Goal: Task Accomplishment & Management: Use online tool/utility

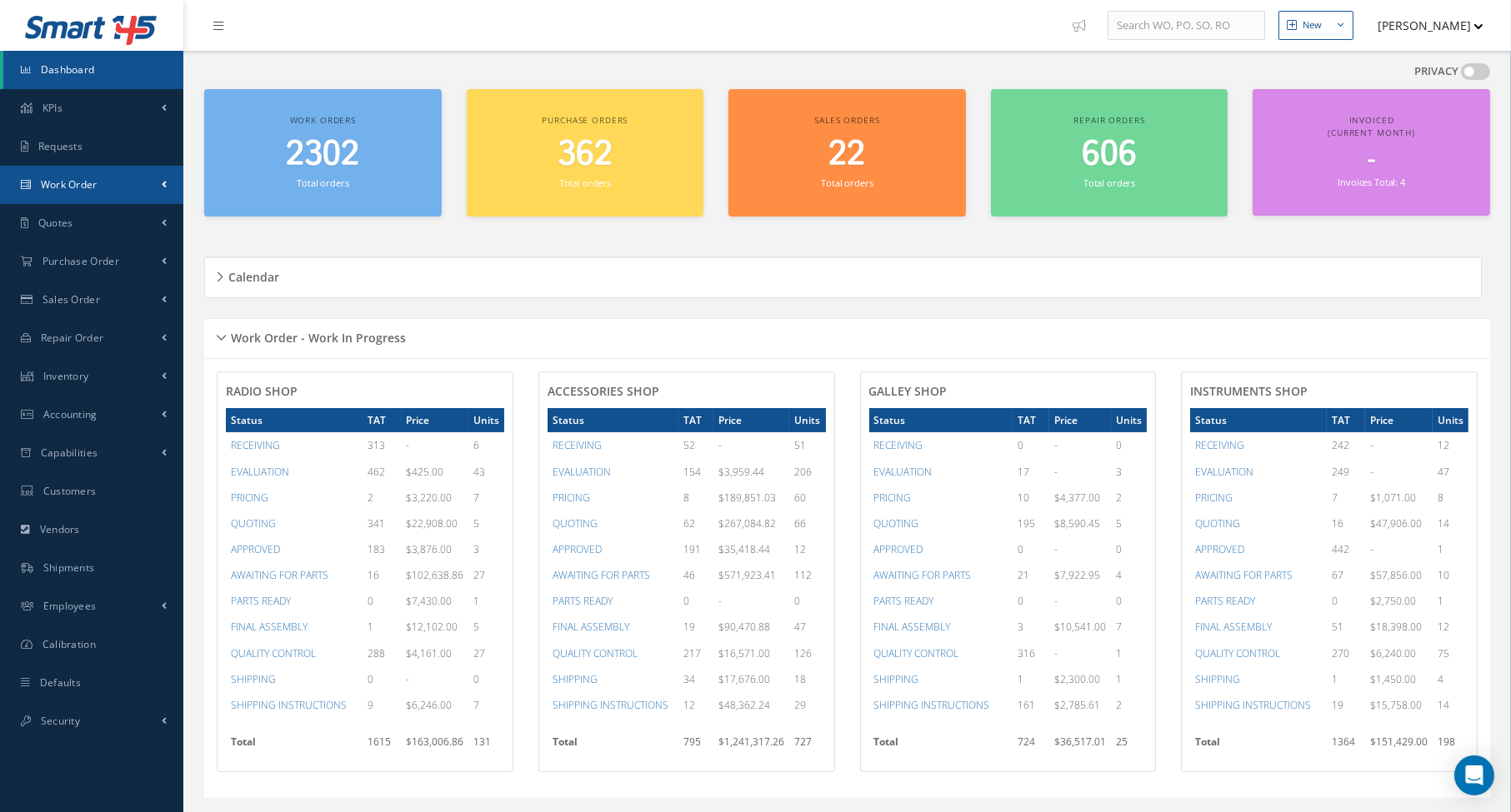
click at [82, 199] on link "Work Order" at bounding box center [91, 185] width 183 height 38
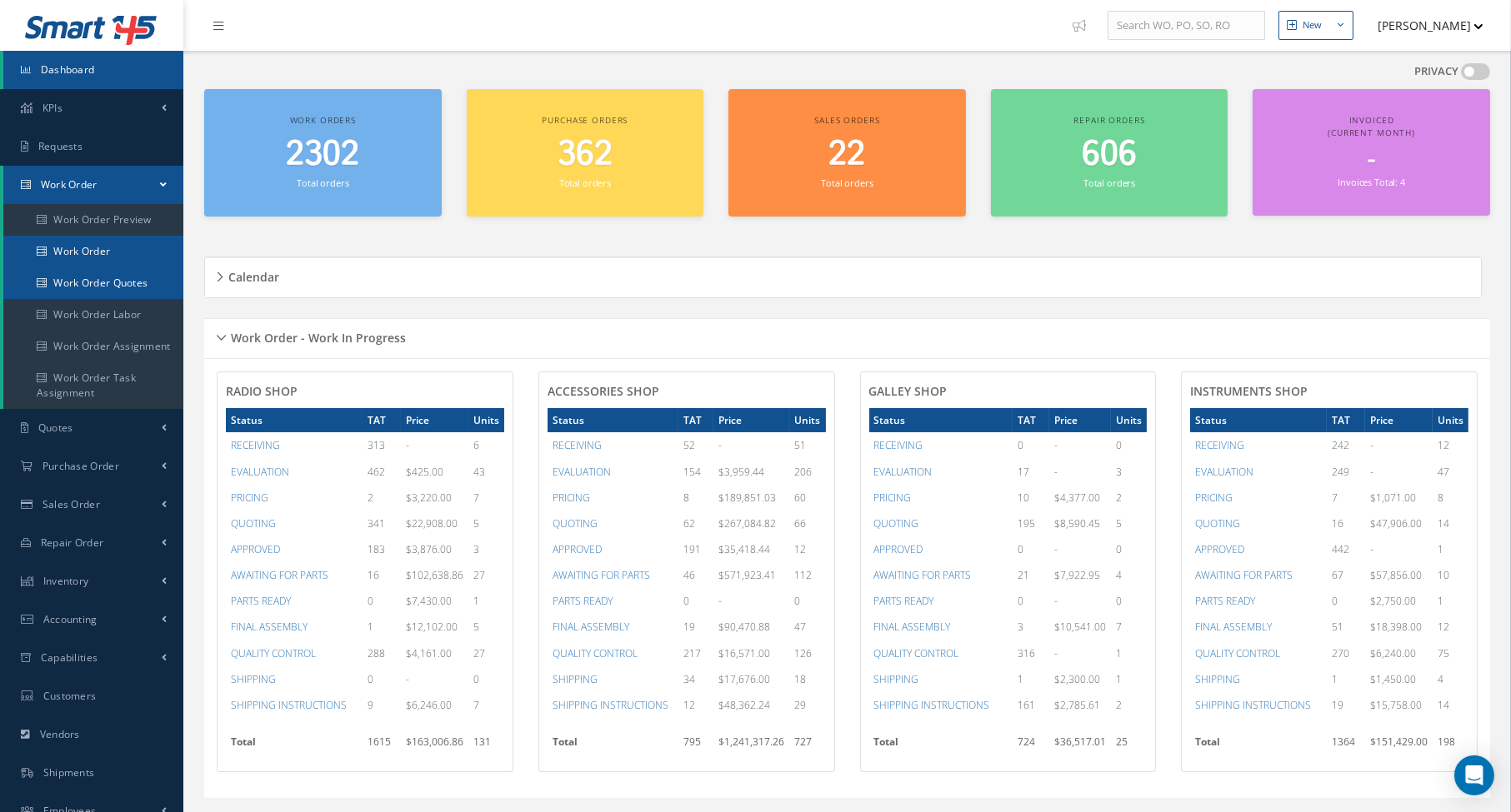
click at [88, 267] on link "Work Order Quotes" at bounding box center [93, 283] width 180 height 32
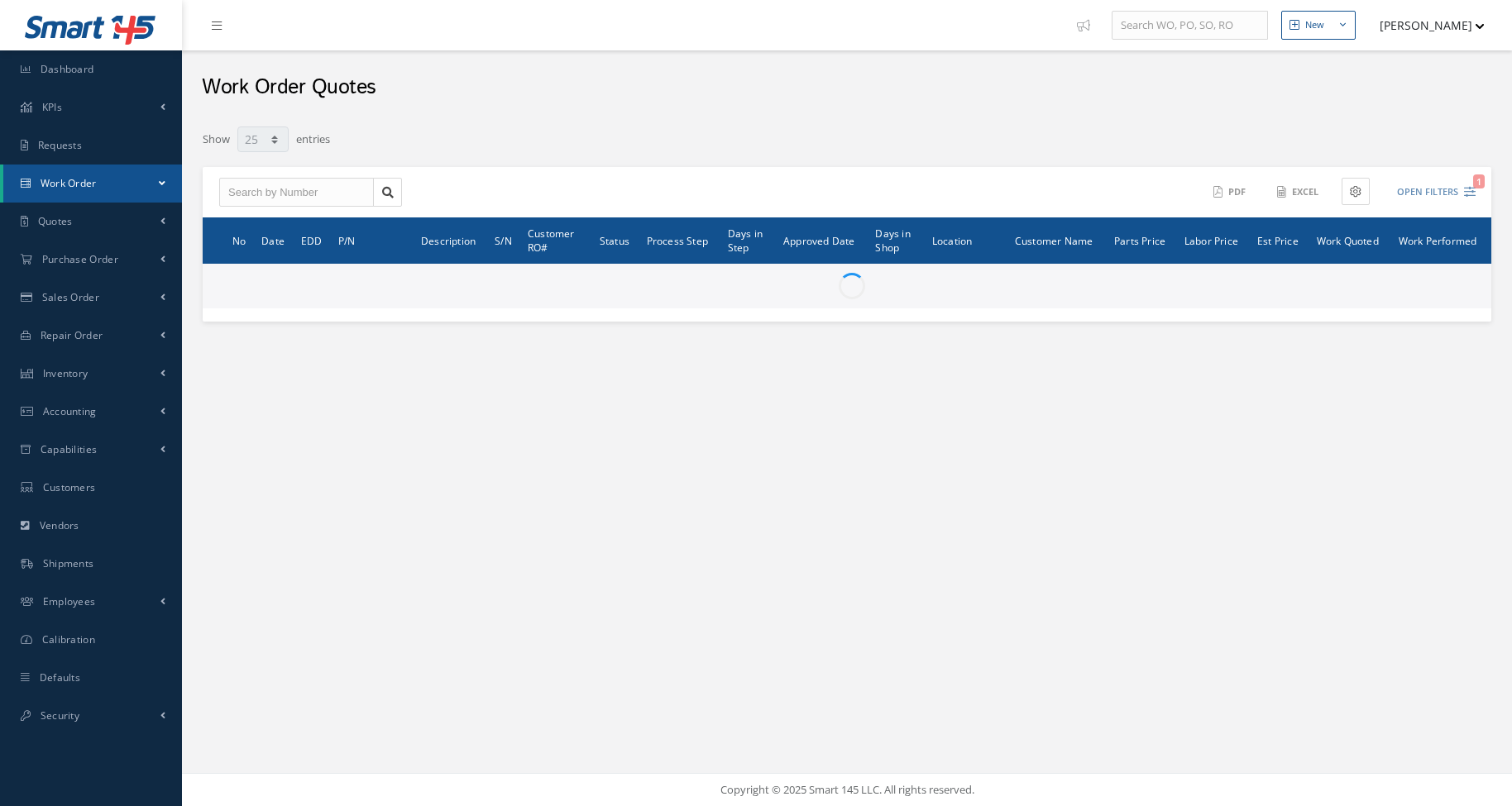
select select "25"
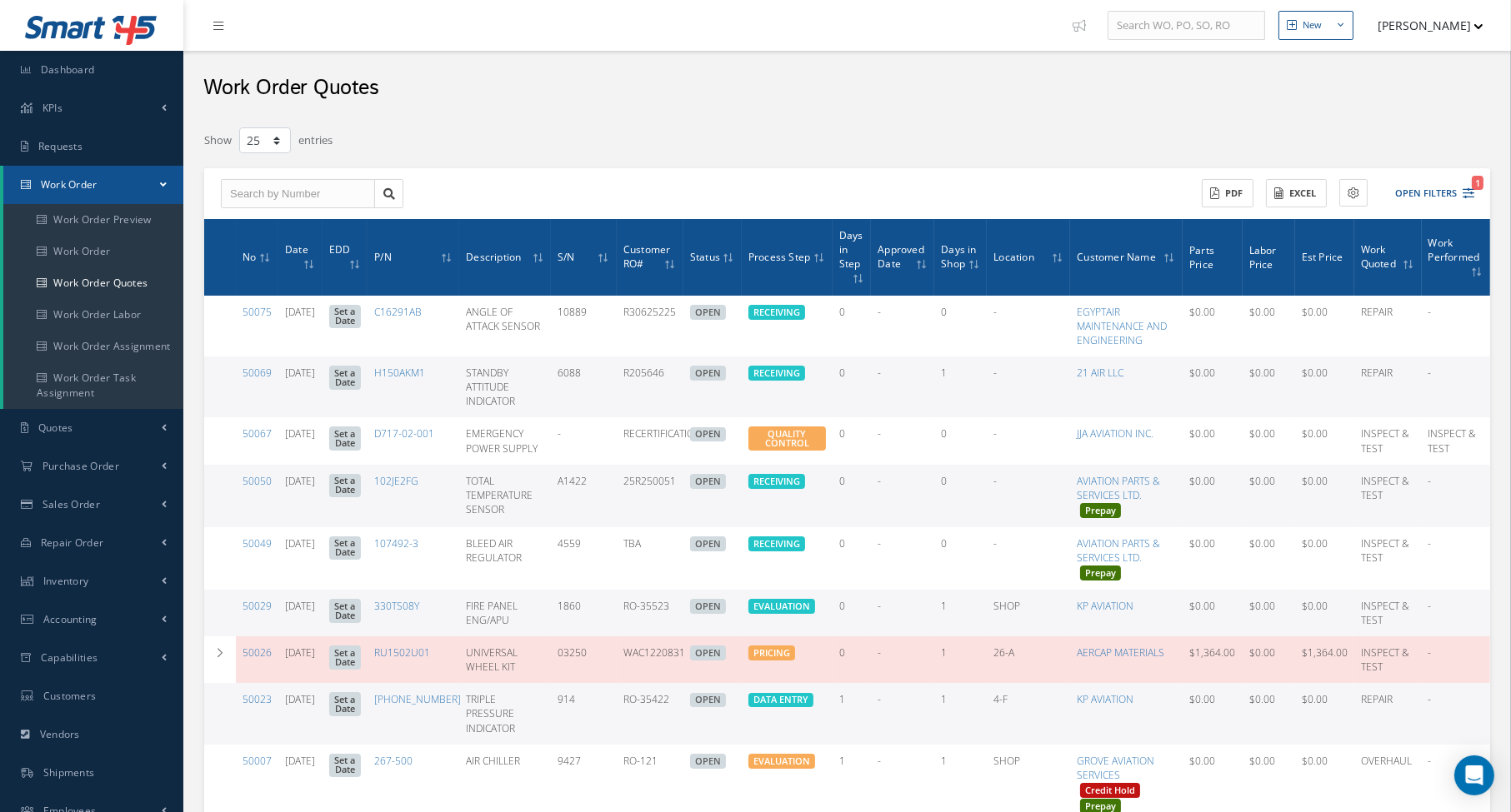
drag, startPoint x: 513, startPoint y: 127, endPoint x: 383, endPoint y: 157, distance: 133.4
click at [512, 127] on div "Show 10 25 50 100 entries" at bounding box center [574, 140] width 765 height 30
click at [97, 254] on link "Work Order" at bounding box center [93, 252] width 180 height 32
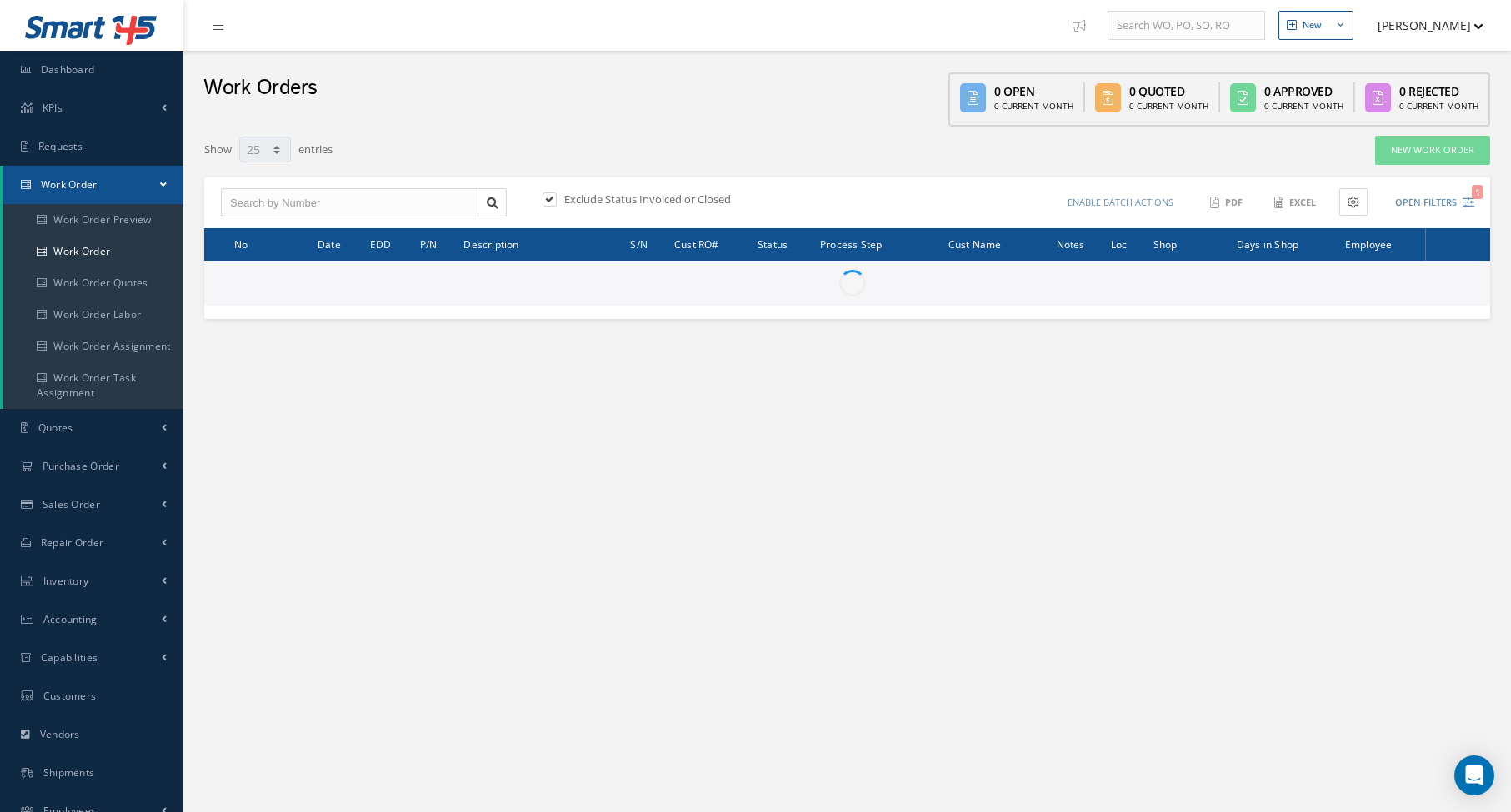
select select "25"
type input "All Work Request"
type input "All Work Performed"
type input "All Status"
type input "WO Part Status"
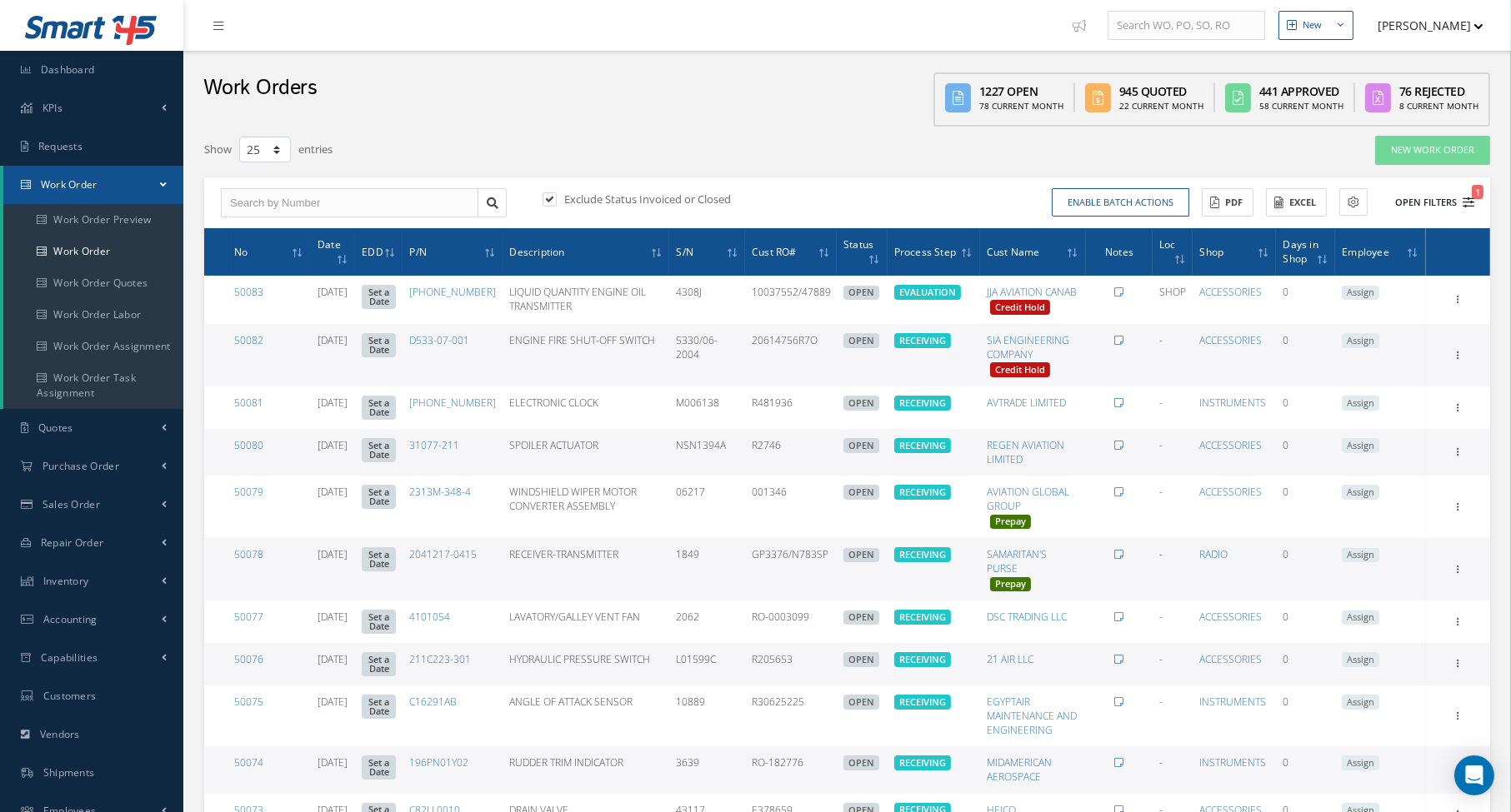
click at [1471, 200] on icon "1" at bounding box center [1468, 202] width 12 height 12
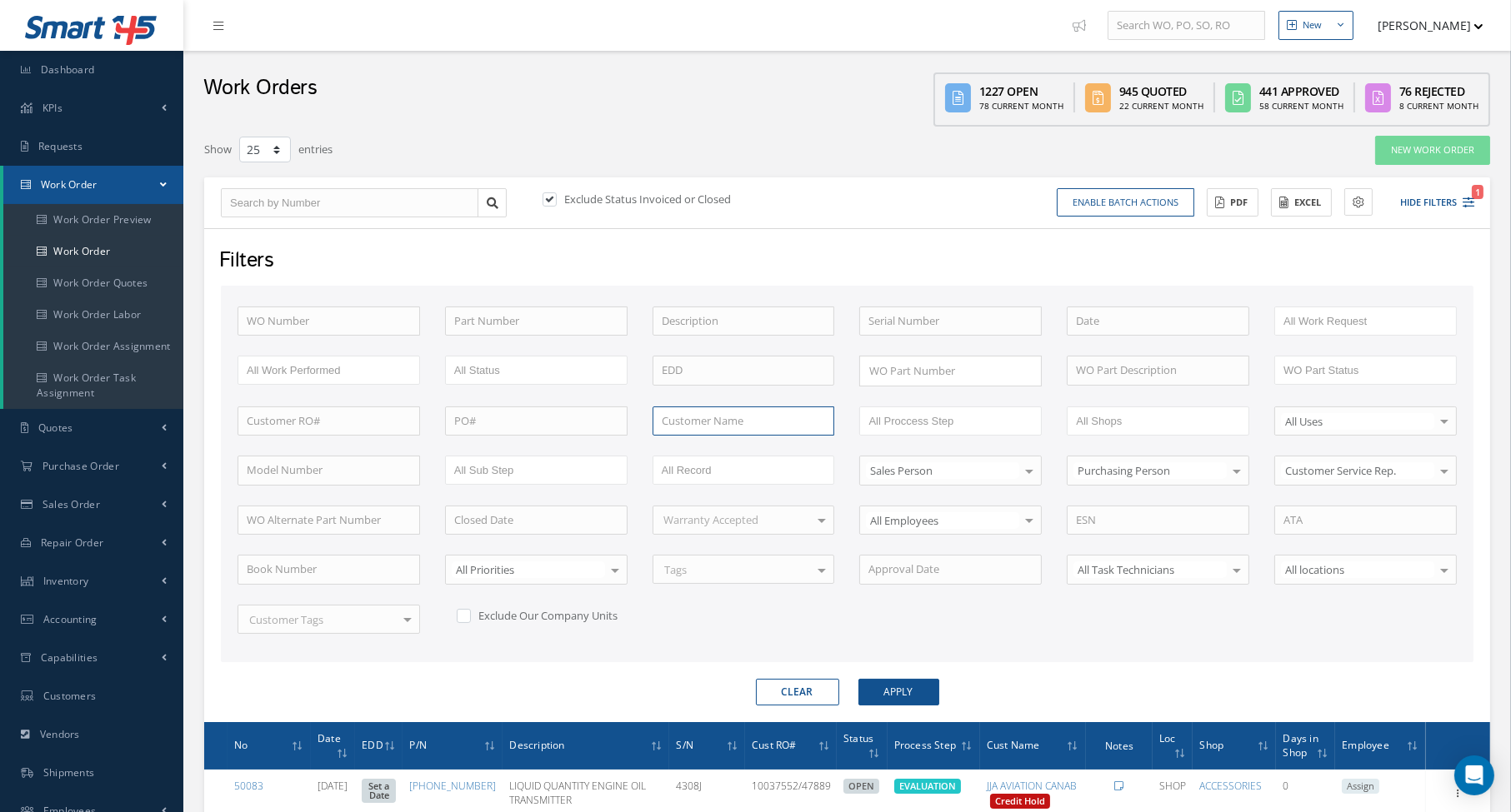
click at [693, 424] on input "text" at bounding box center [744, 421] width 182 height 30
click at [858, 679] on button "Apply" at bounding box center [898, 692] width 81 height 26
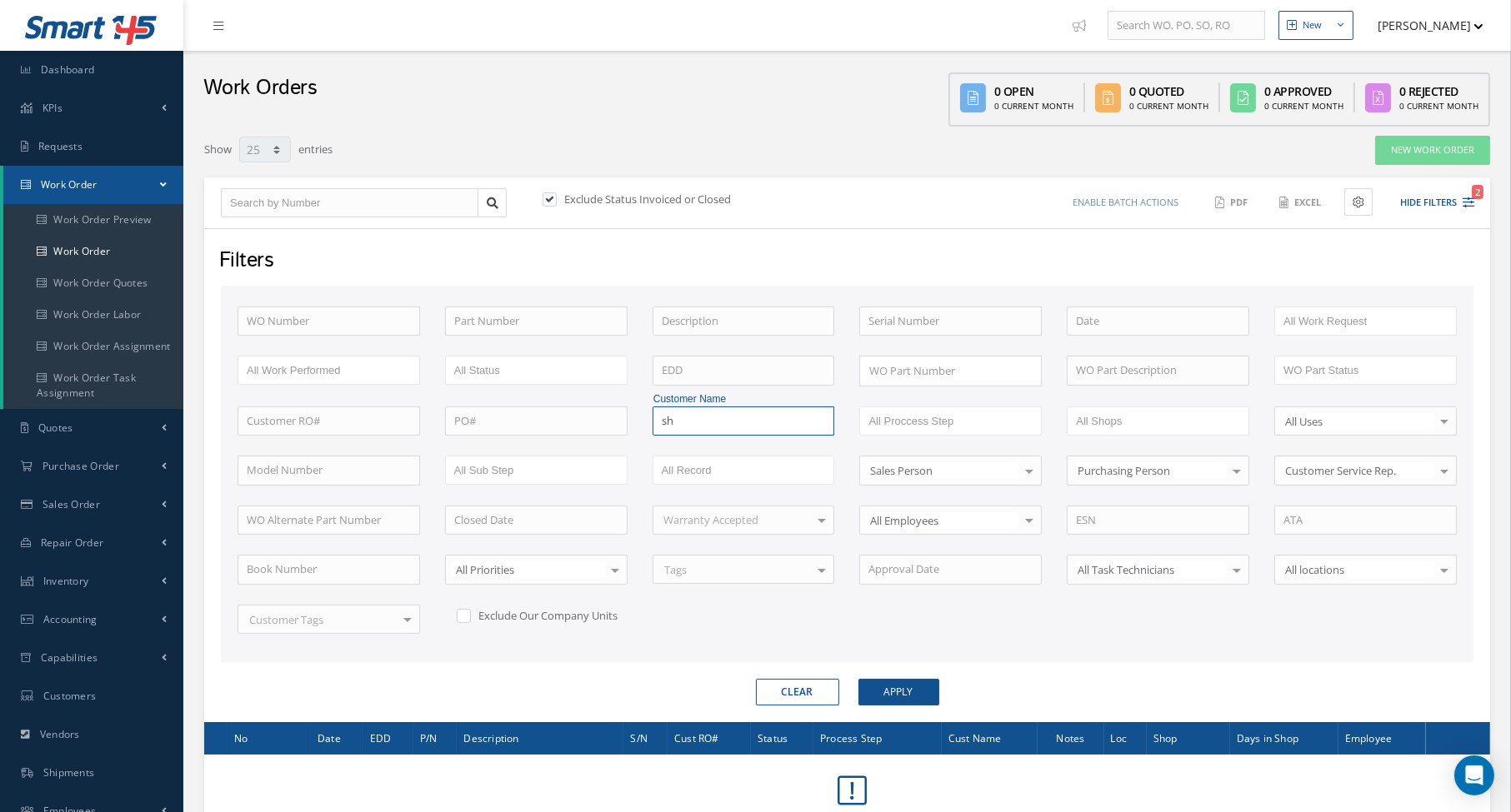
type input "s"
click at [922, 417] on input "text" at bounding box center [921, 421] width 106 height 21
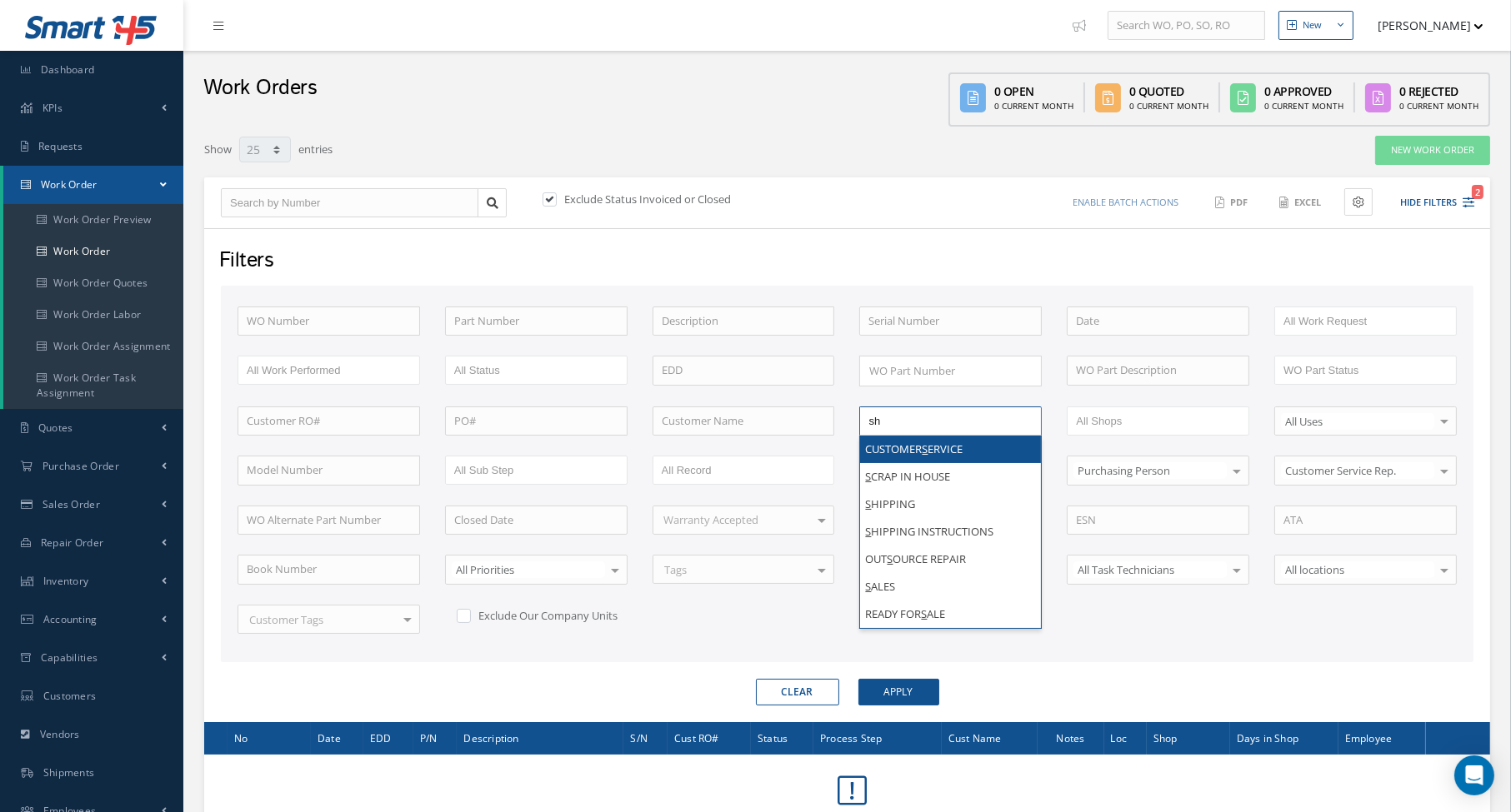
type input "shi"
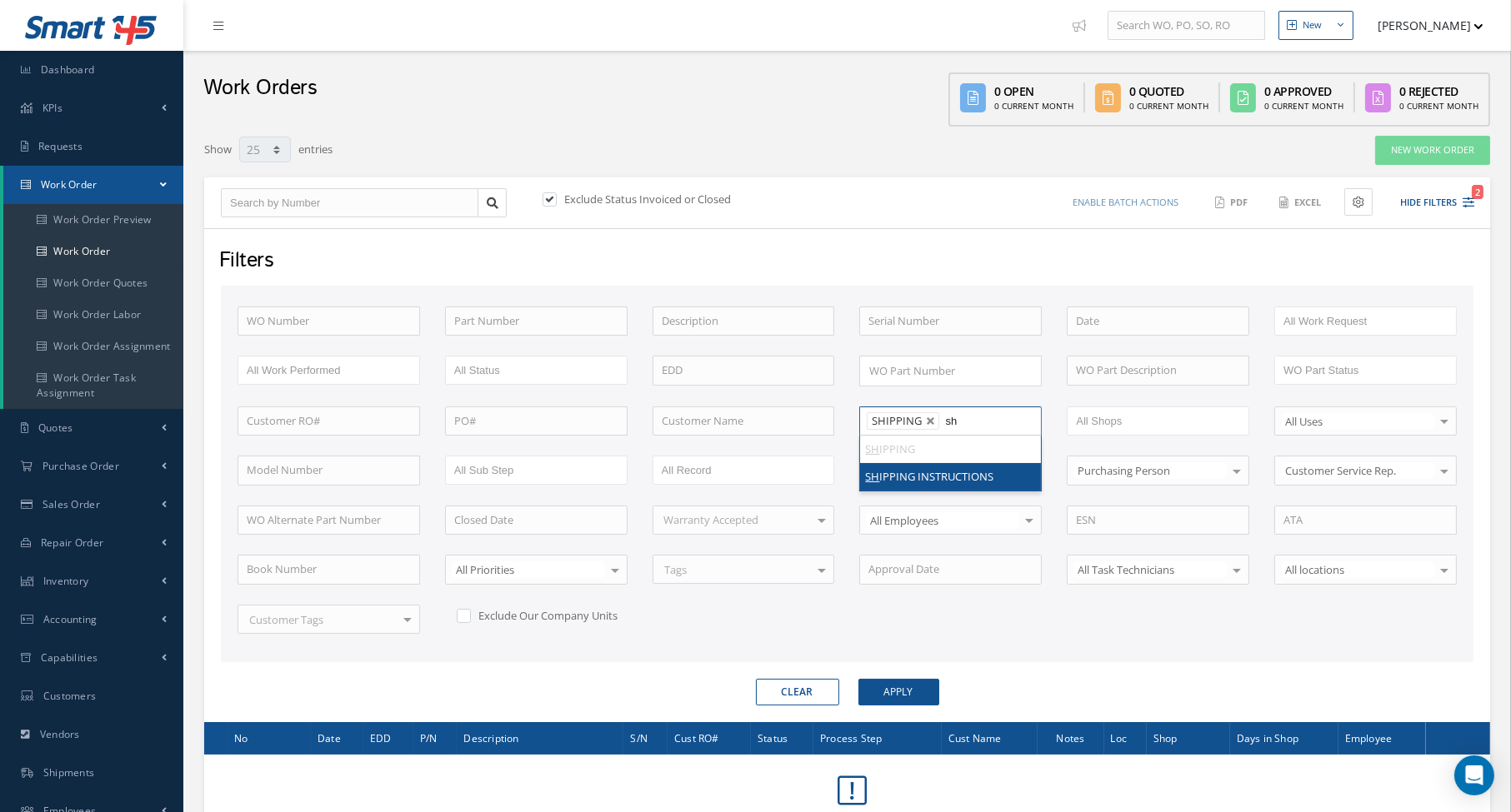
type input "shi"
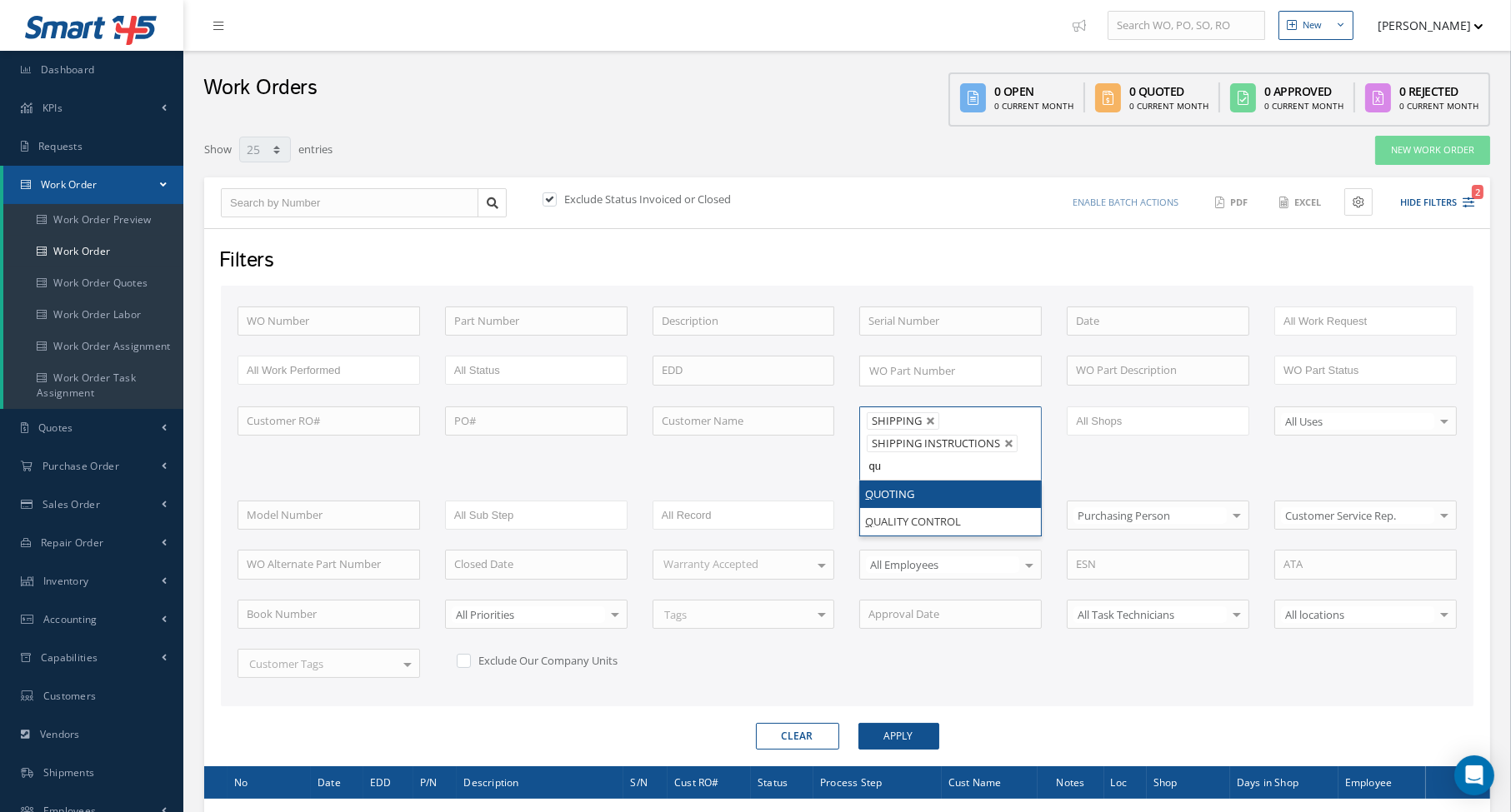
type input "qua"
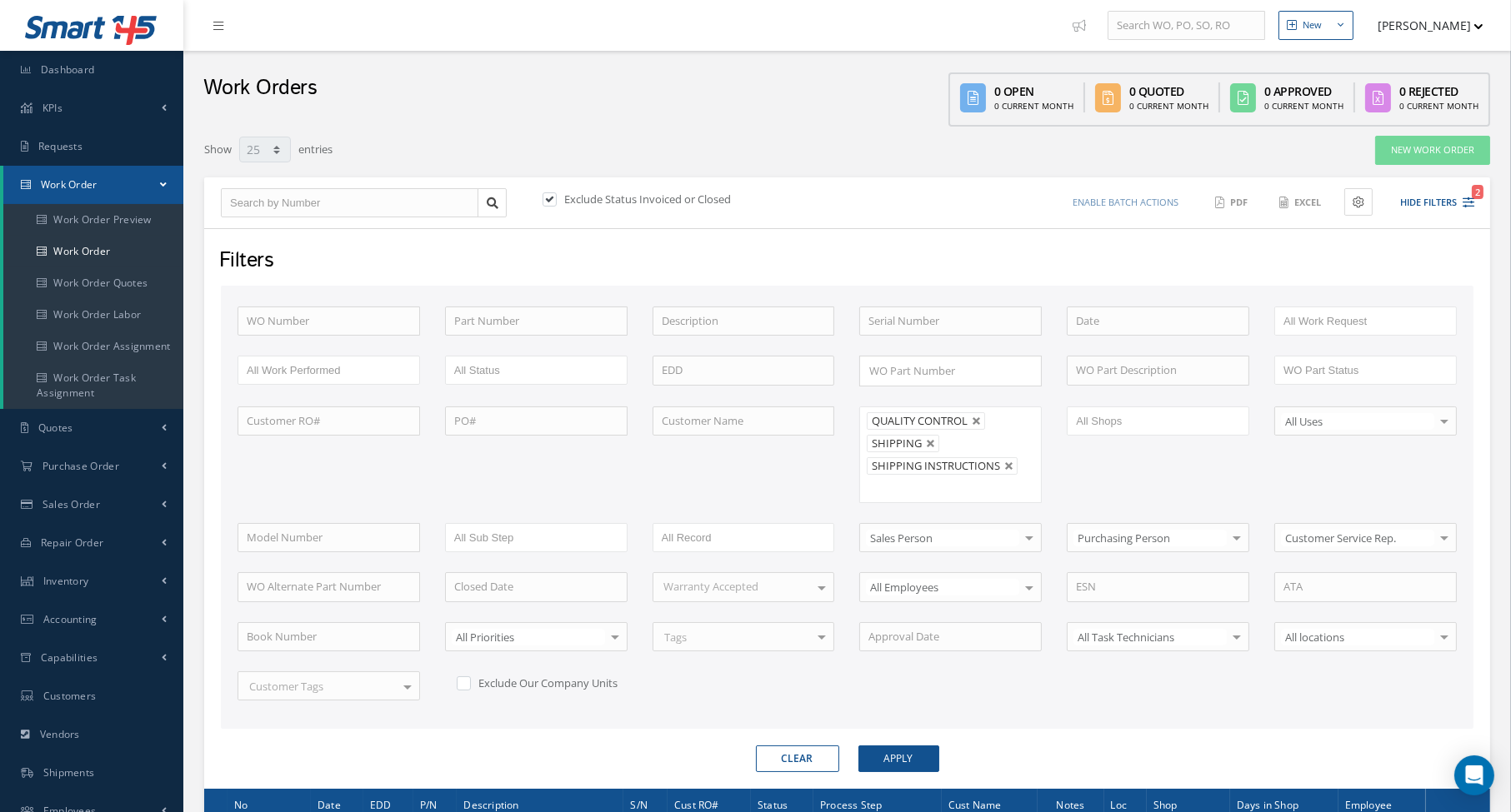
click at [895, 767] on div "Filters WO Number Part Number Description Serial Number - BENCH CHECK CALIBRATI…" at bounding box center [847, 508] width 1286 height 560
click at [905, 753] on button "Apply" at bounding box center [898, 758] width 81 height 26
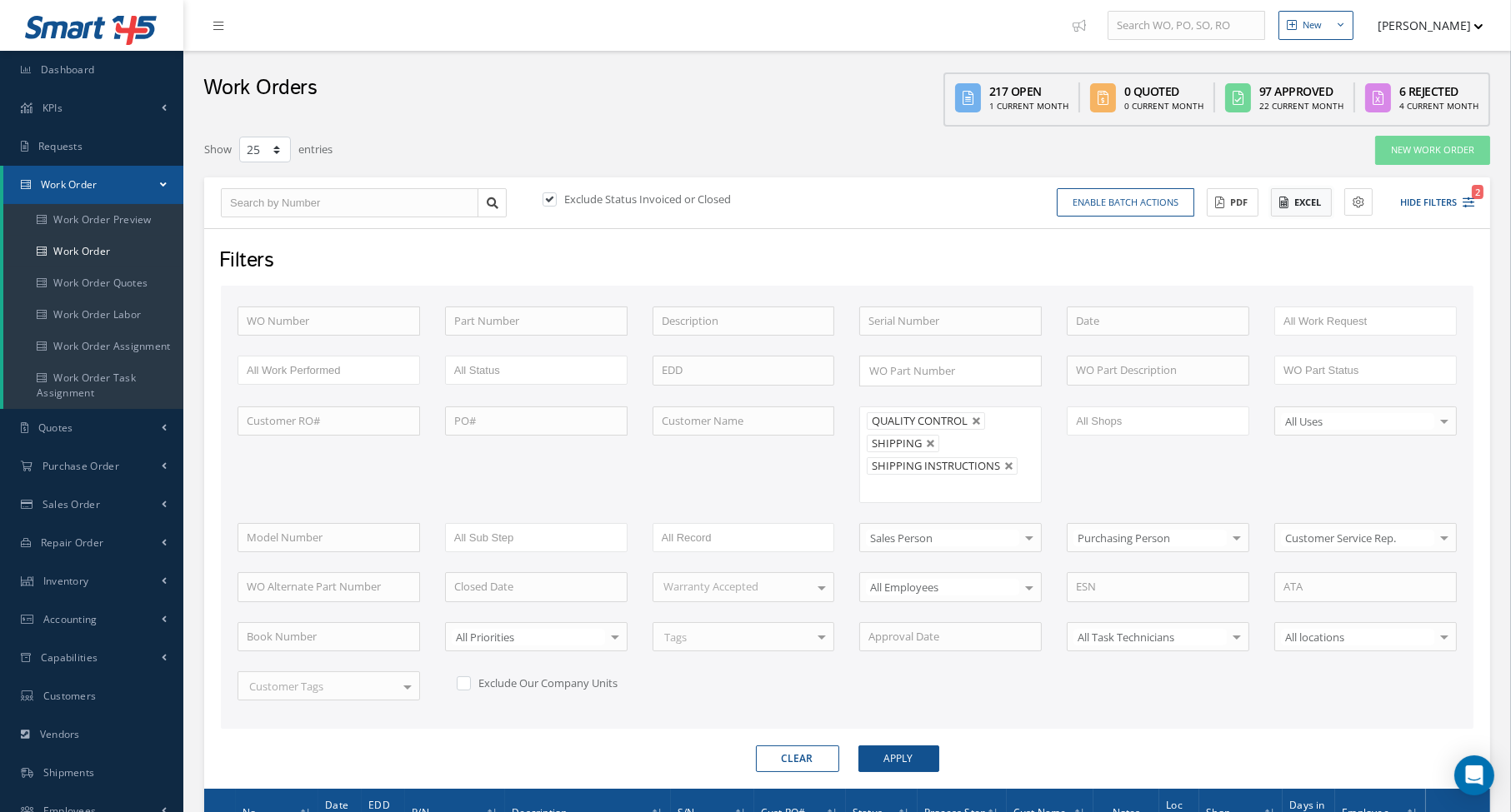
click at [1305, 199] on button "Excel" at bounding box center [1301, 203] width 61 height 29
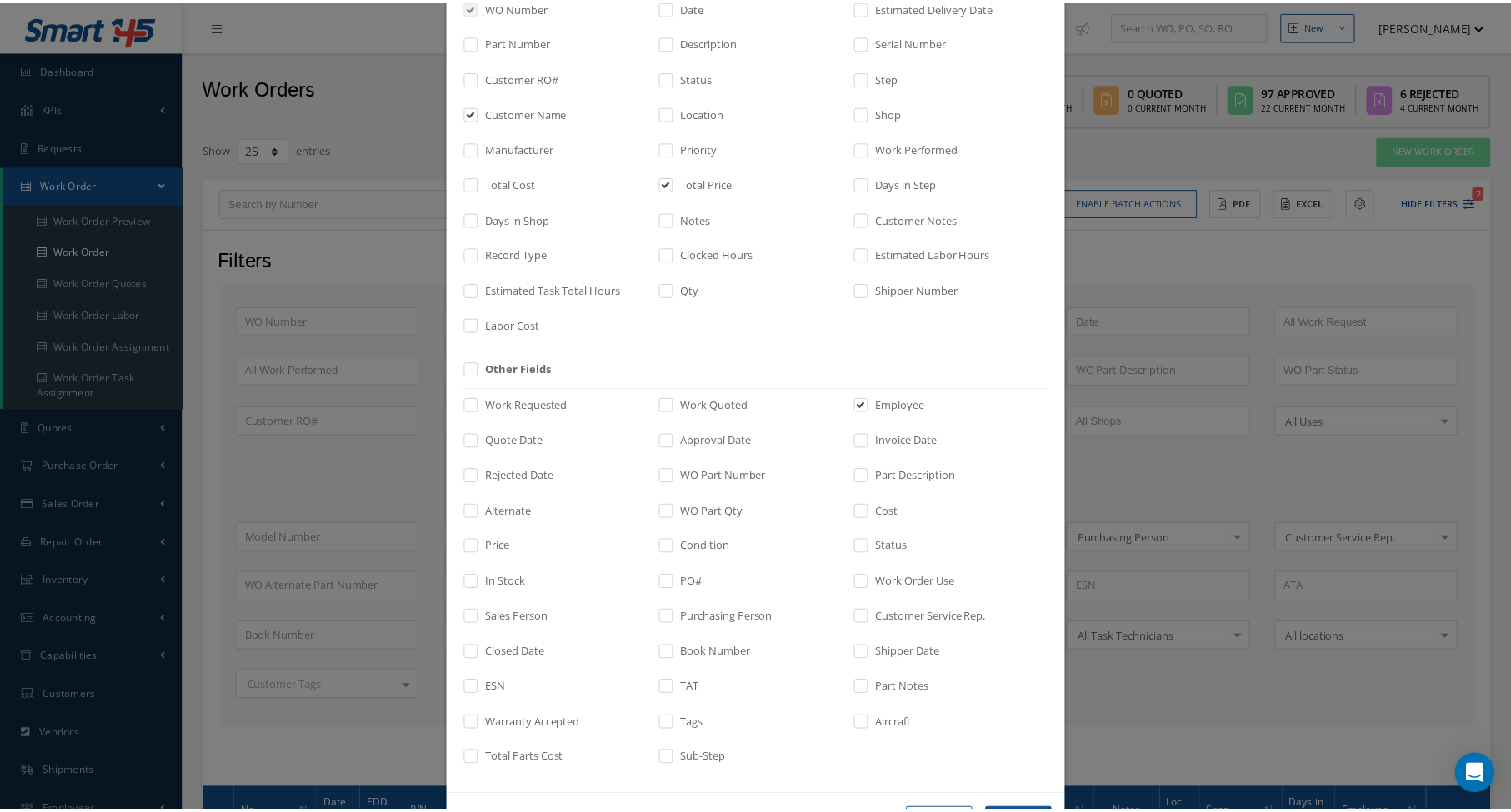
scroll to position [186, 0]
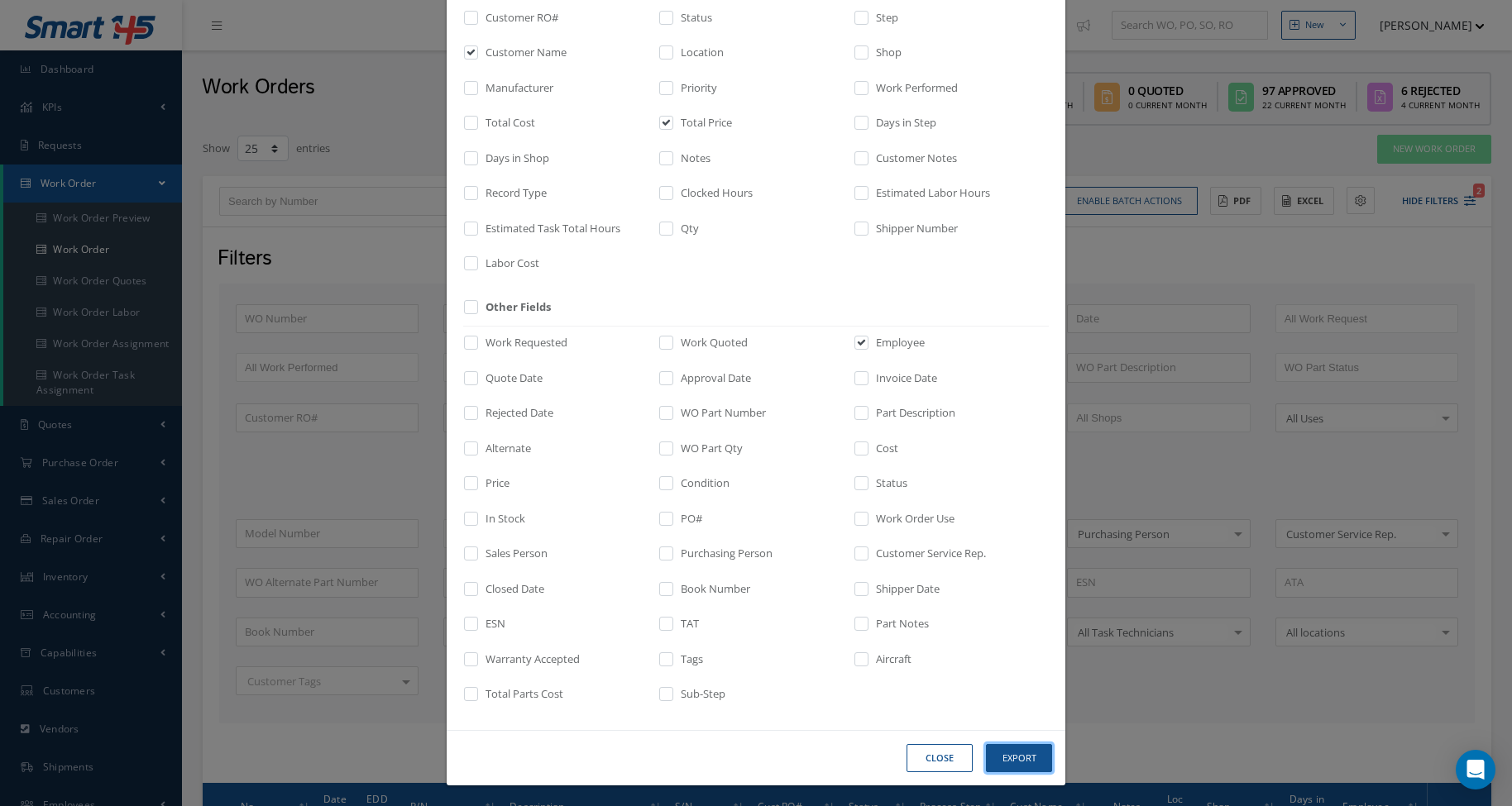
click at [994, 754] on button "Export" at bounding box center [1018, 759] width 66 height 29
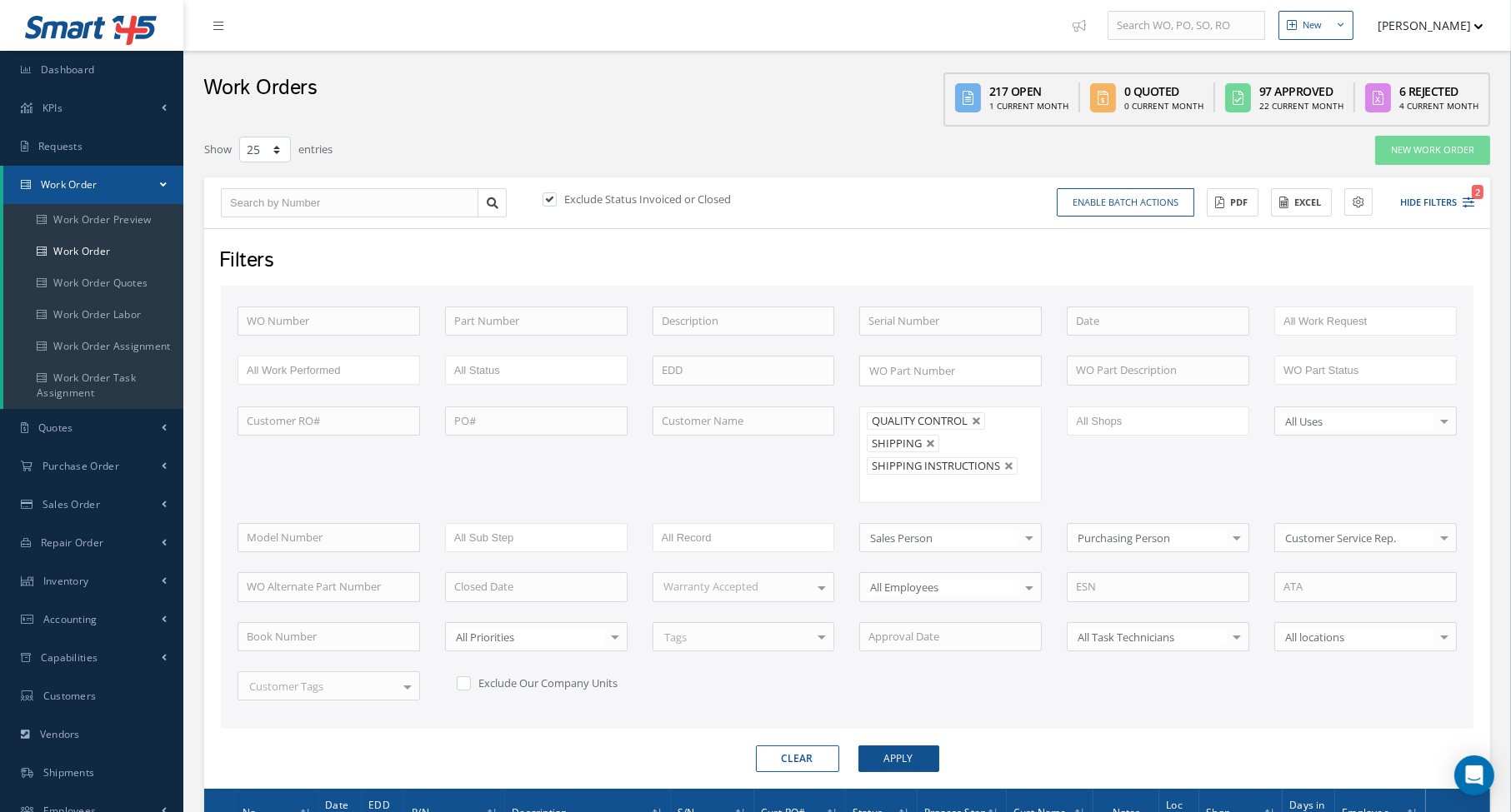
click at [510, 136] on div "Show 10 25 50 100 entries" at bounding box center [574, 149] width 765 height 30
click at [64, 616] on span "Accounting" at bounding box center [70, 620] width 54 height 15
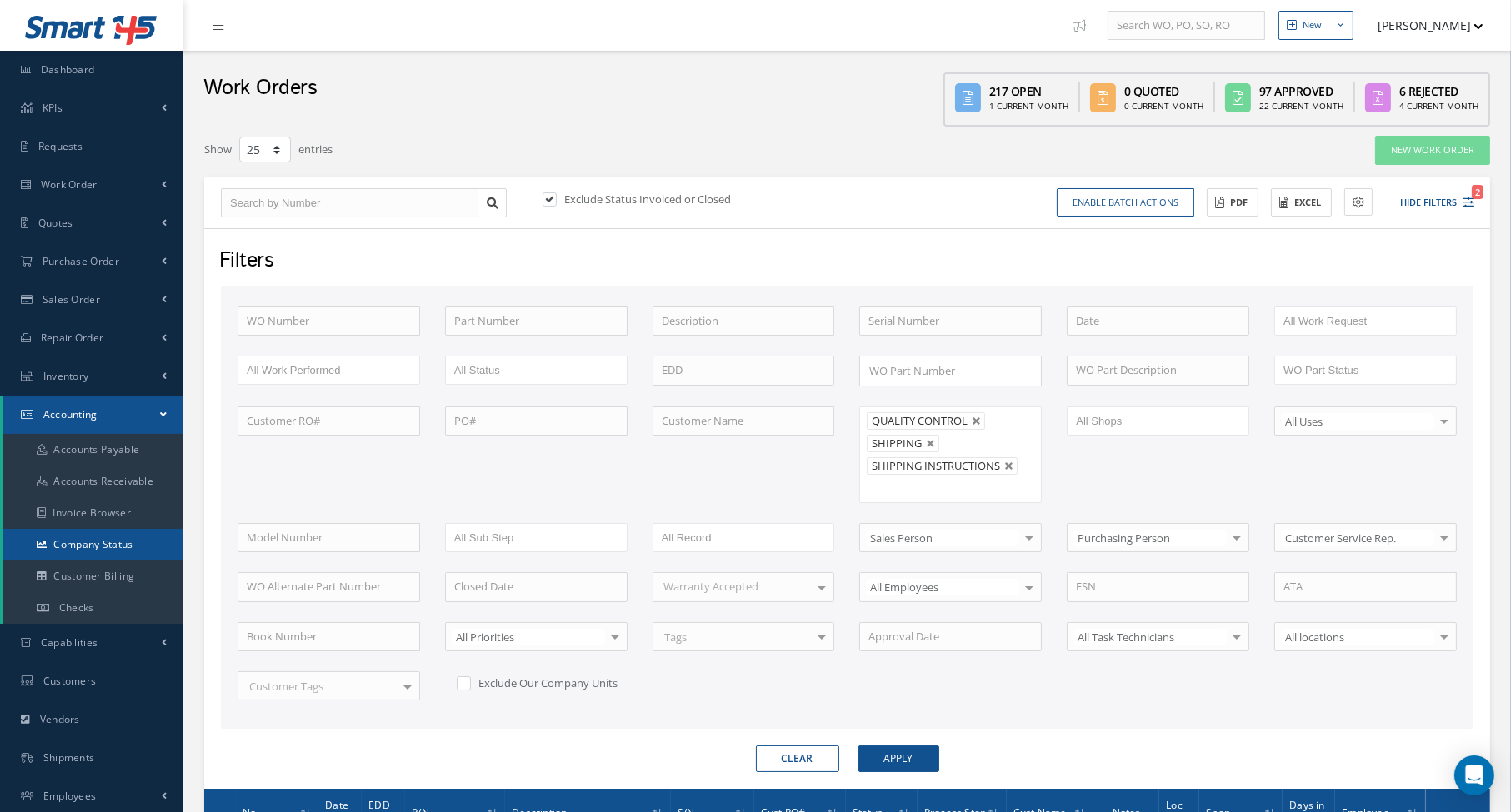
click at [90, 541] on link "Company Status" at bounding box center [93, 544] width 180 height 32
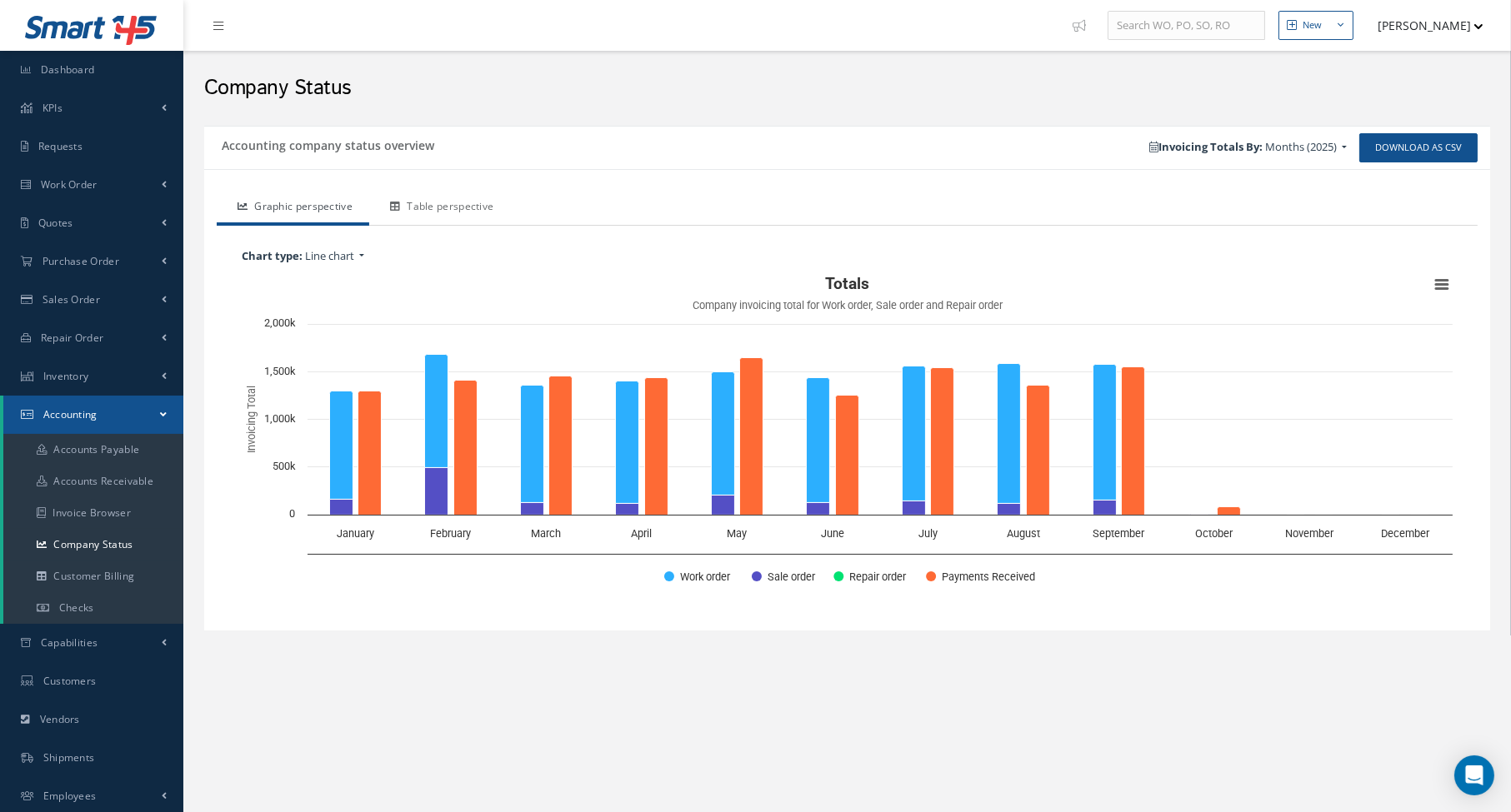
click at [418, 206] on link "Table perspective" at bounding box center [440, 208] width 140 height 35
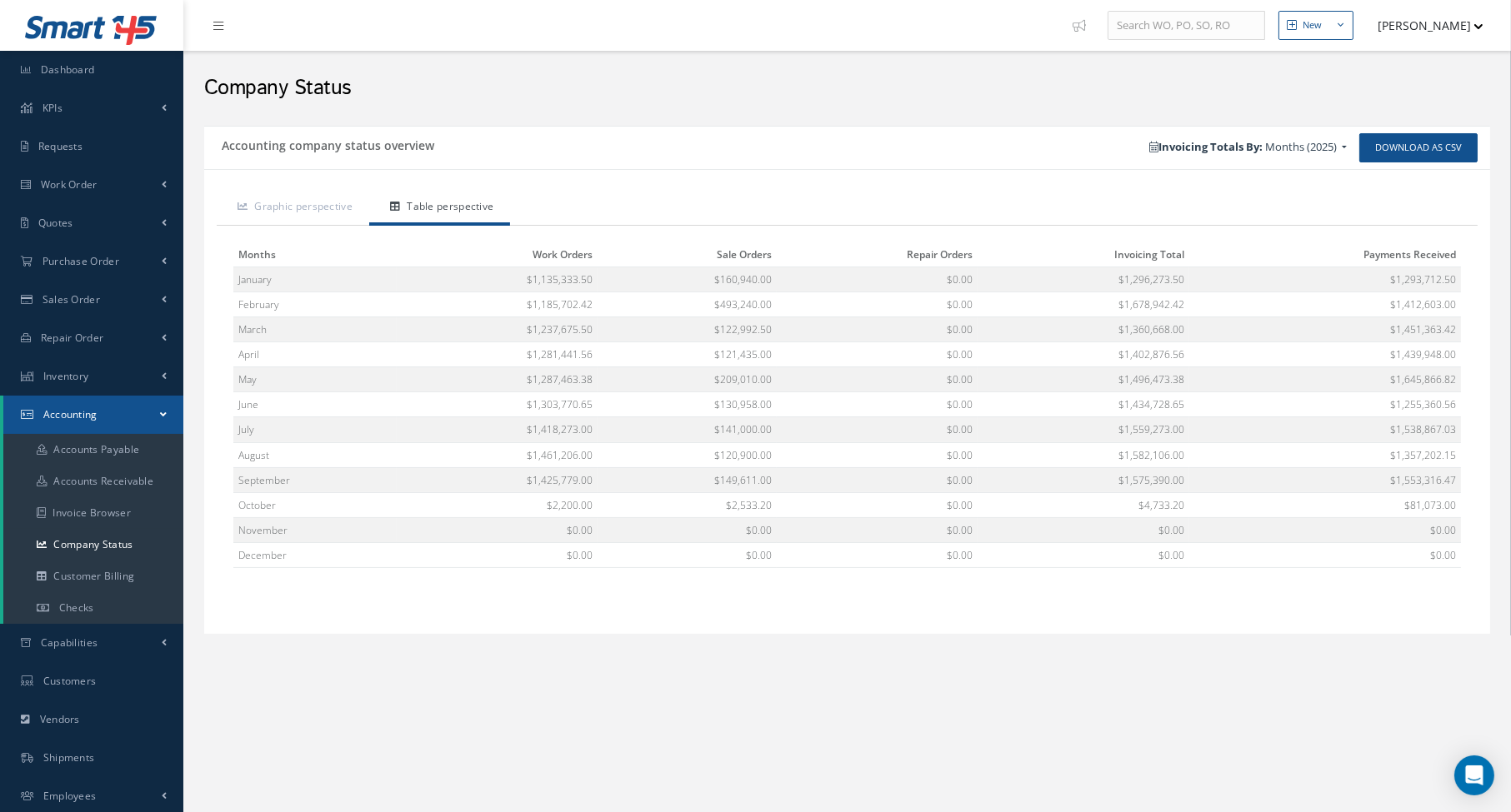
click at [767, 94] on h2 "Company Status" at bounding box center [847, 87] width 1286 height 25
click at [76, 183] on span "Work Order" at bounding box center [69, 185] width 57 height 15
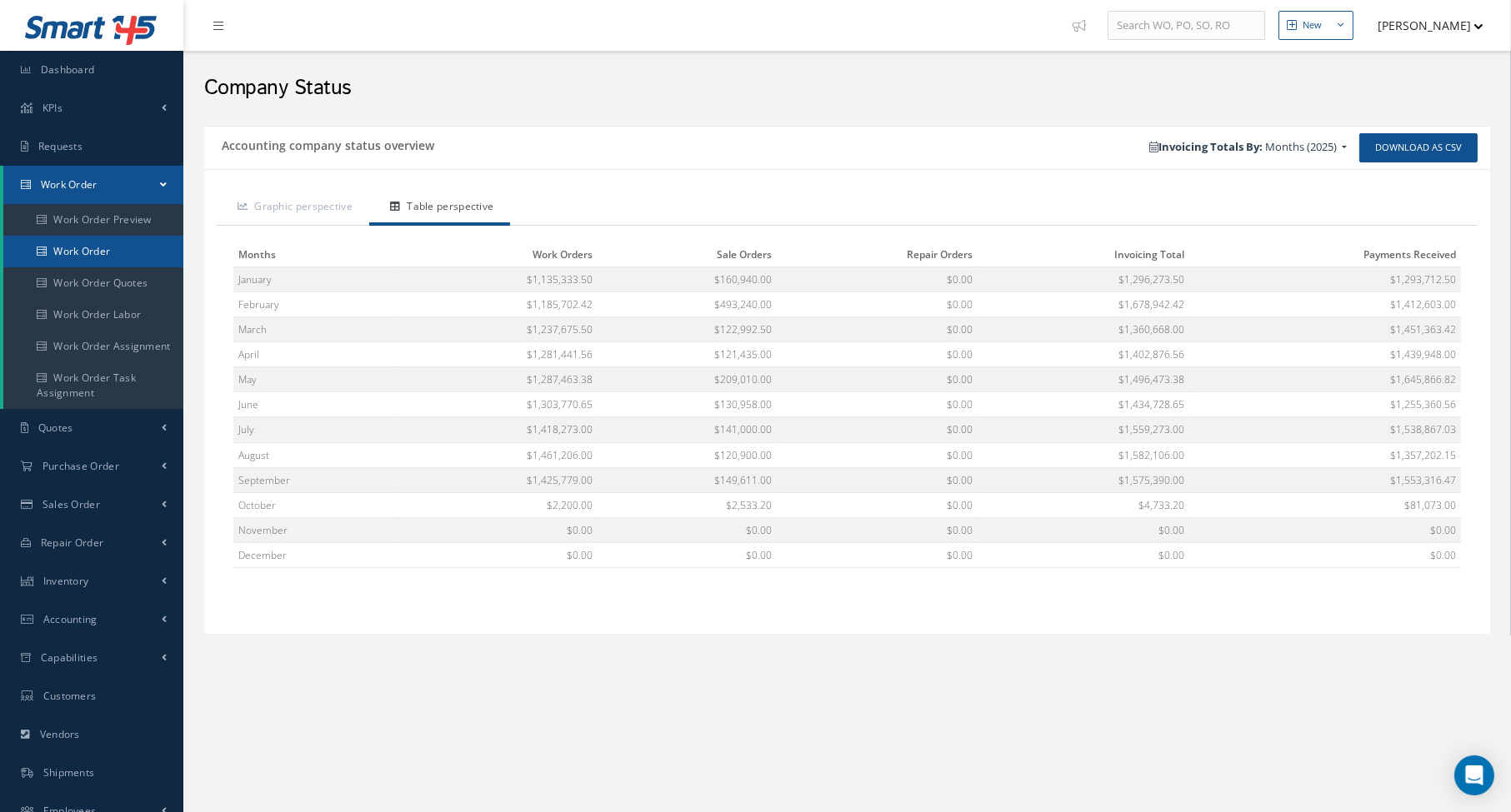
click at [78, 247] on link "Work Order" at bounding box center [93, 252] width 180 height 32
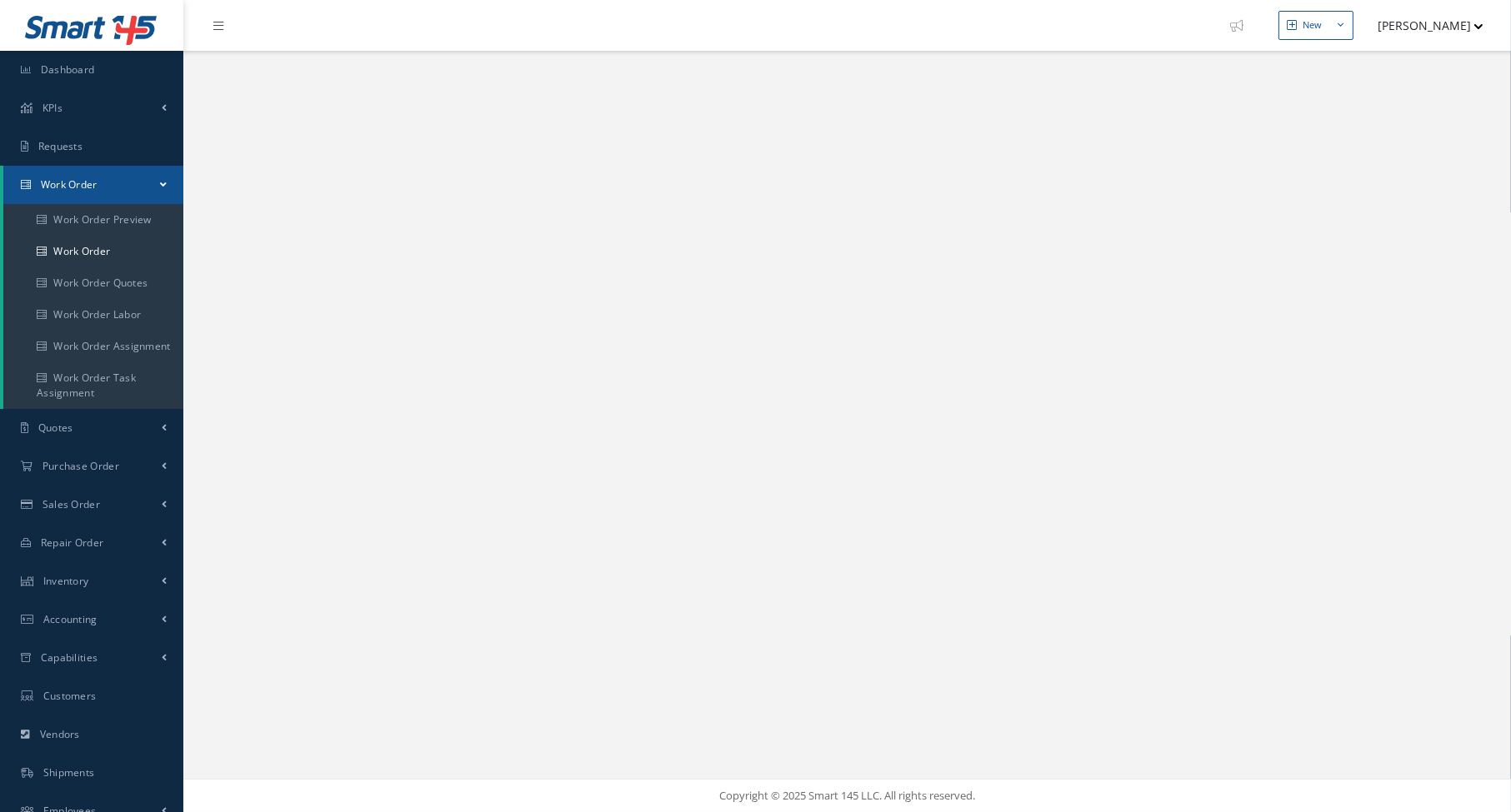
select select "25"
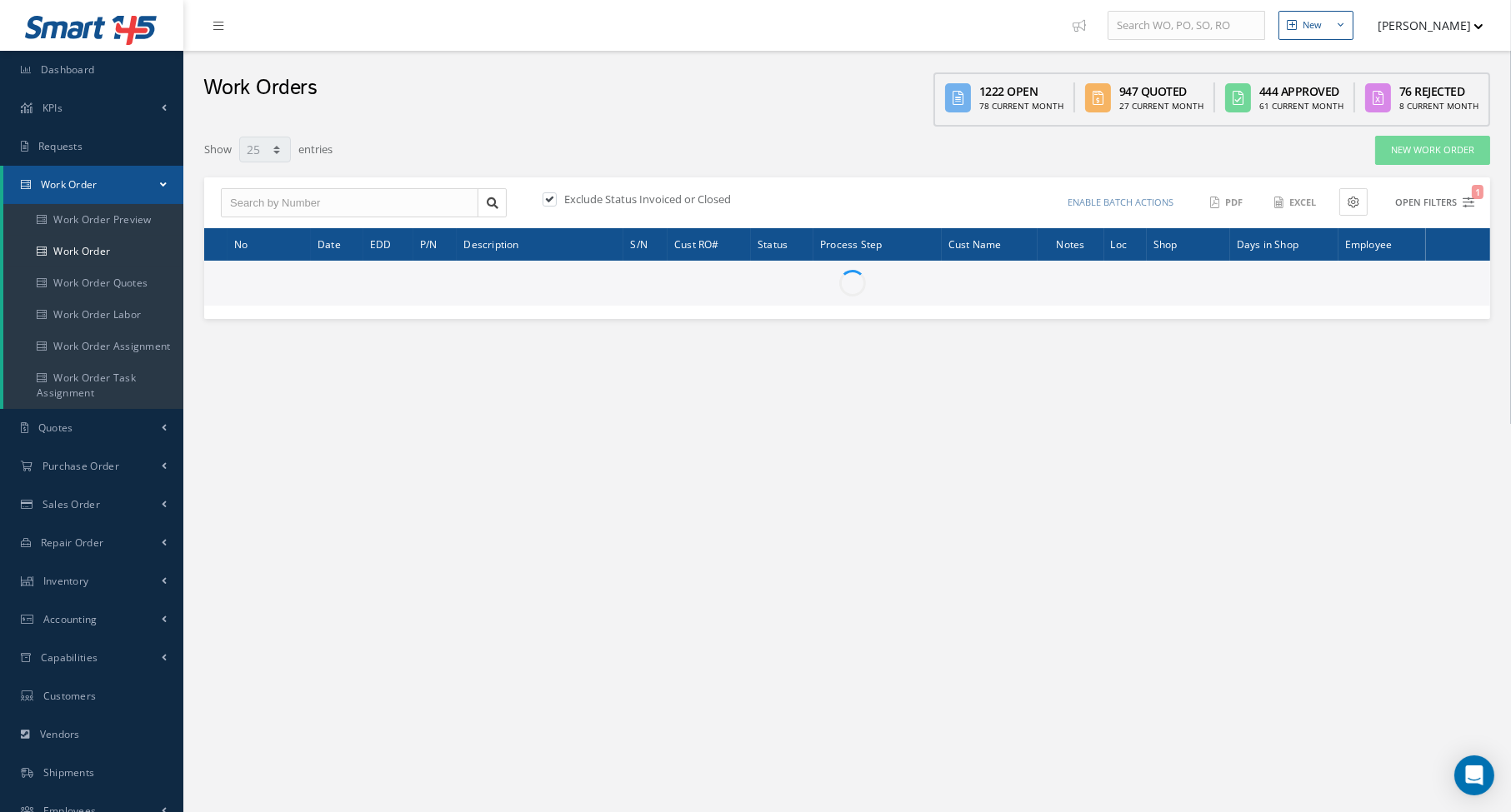
type input "All Work Request"
type input "All Work Performed"
type input "All Status"
type input "WO Part Status"
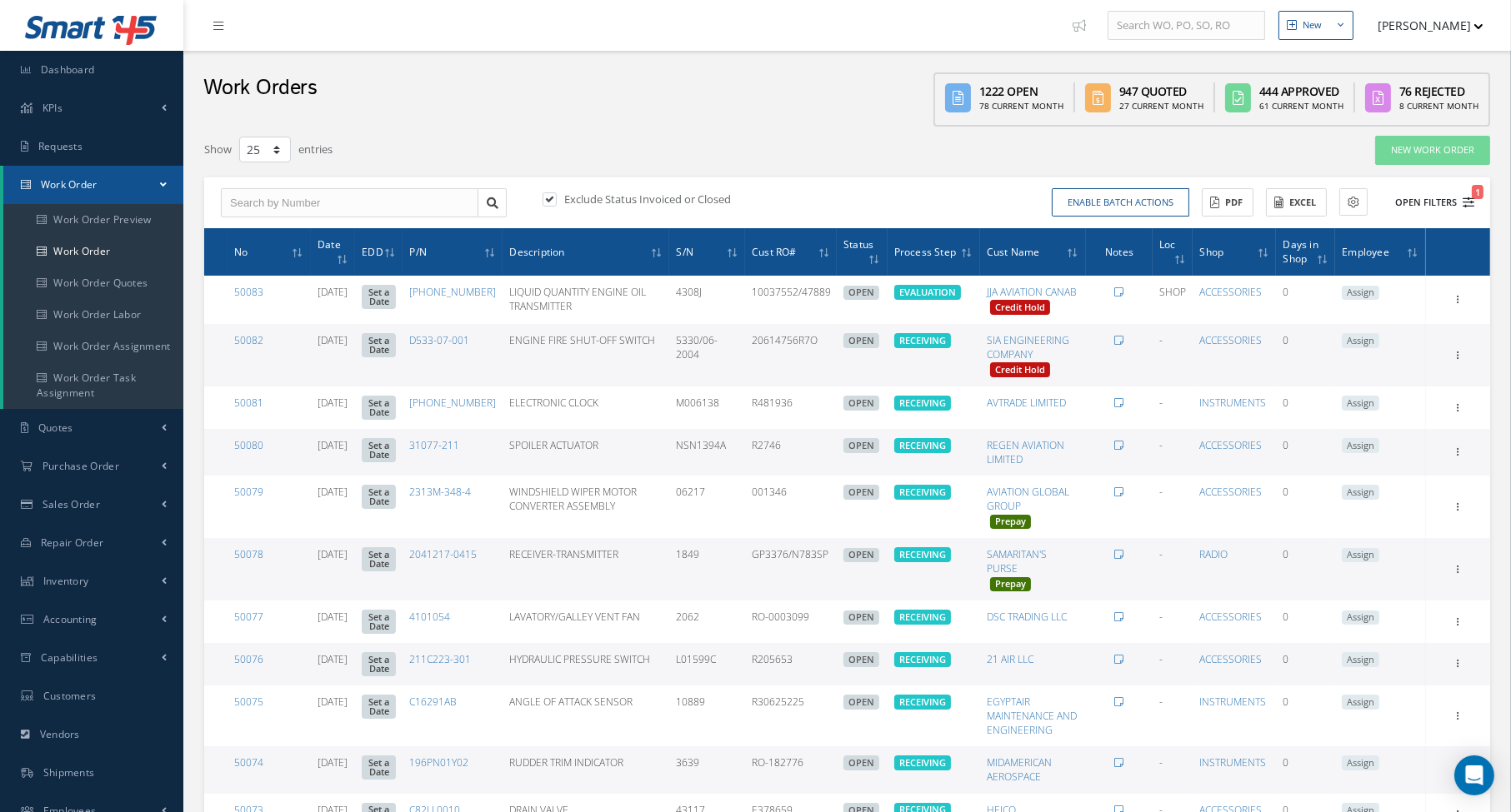
click at [1474, 196] on span "1" at bounding box center [1477, 192] width 12 height 15
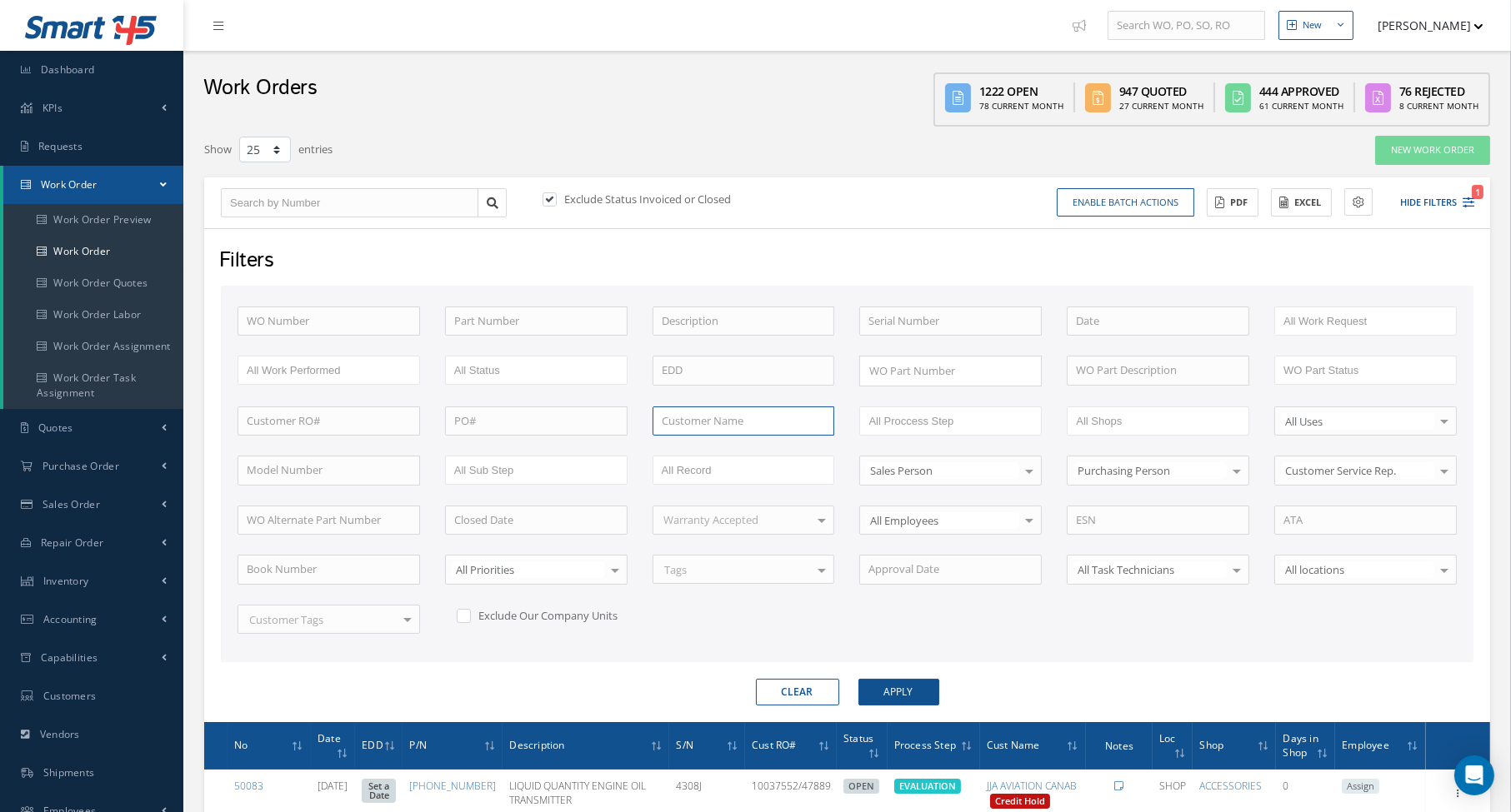
click at [740, 409] on input "text" at bounding box center [744, 421] width 182 height 30
click at [723, 445] on span "ULTRA AEROSPACE, INC" at bounding box center [720, 449] width 118 height 15
type input "ULTRA AEROSPACE, INC"
